Goal: Complete application form

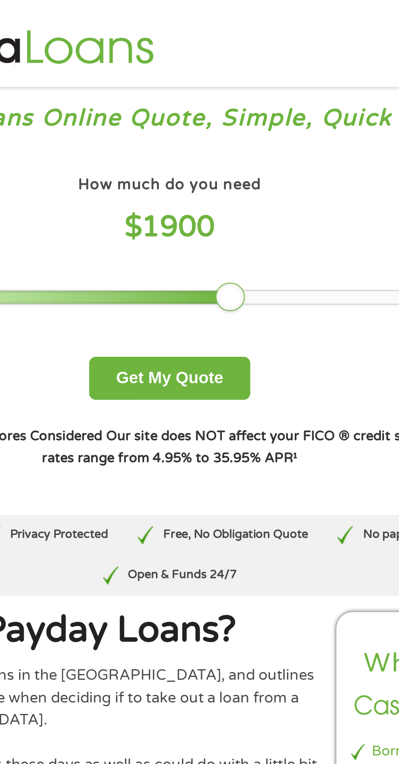
click at [172, 140] on div "How much do you need $ 1900 $ 200 $ 3000 Get My Quote" at bounding box center [199, 127] width 358 height 102
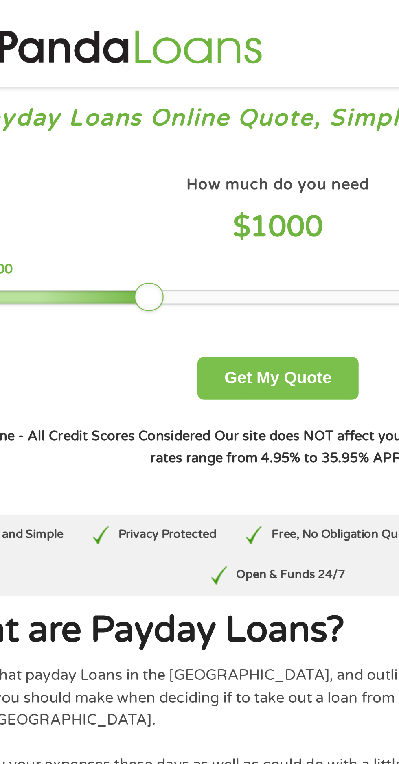
click at [217, 173] on button "Get My Quote" at bounding box center [199, 168] width 71 height 19
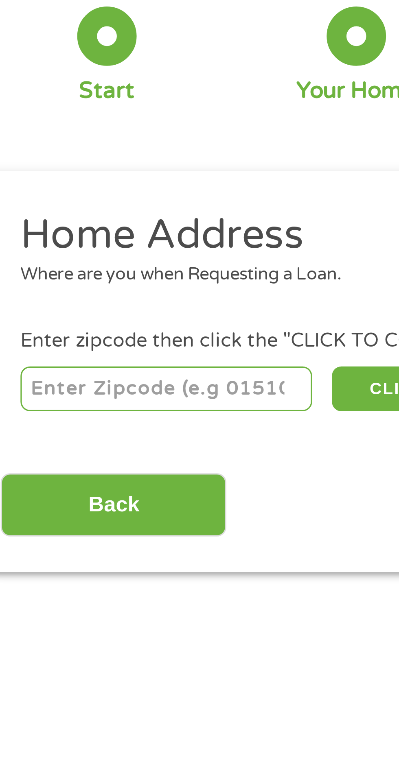
click at [42, 183] on input "number" at bounding box center [64, 180] width 90 height 14
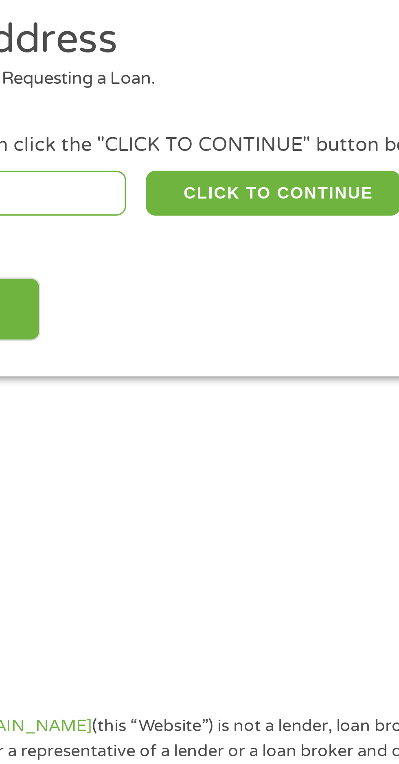
type input "142729549"
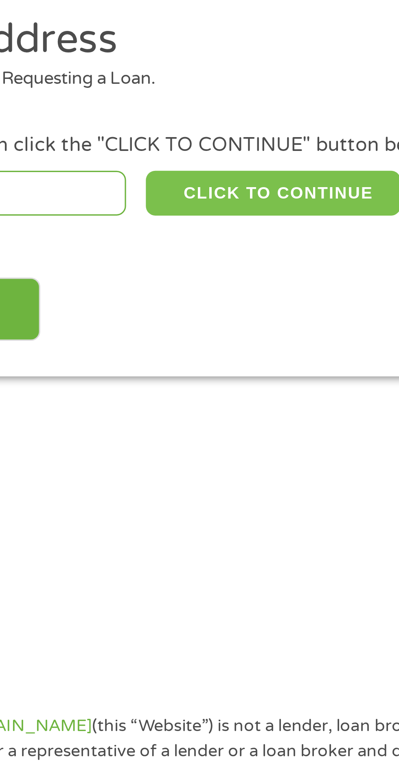
click at [158, 181] on button "CLICK TO CONTINUE" at bounding box center [154, 180] width 79 height 14
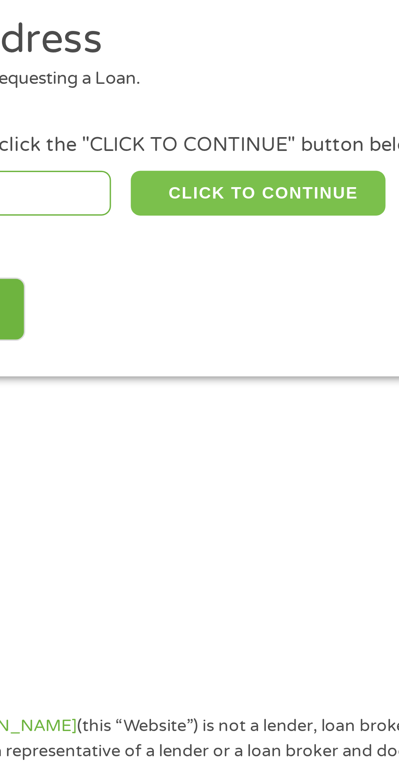
click at [163, 183] on button "CLICK TO CONTINUE" at bounding box center [154, 180] width 79 height 14
